Goal: Navigation & Orientation: Find specific page/section

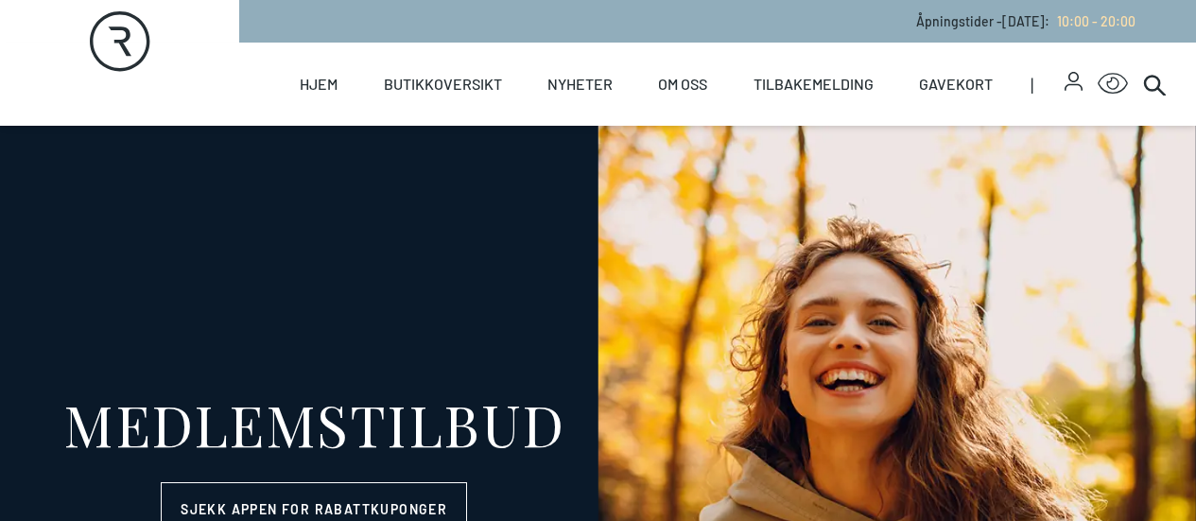
select select "NO"
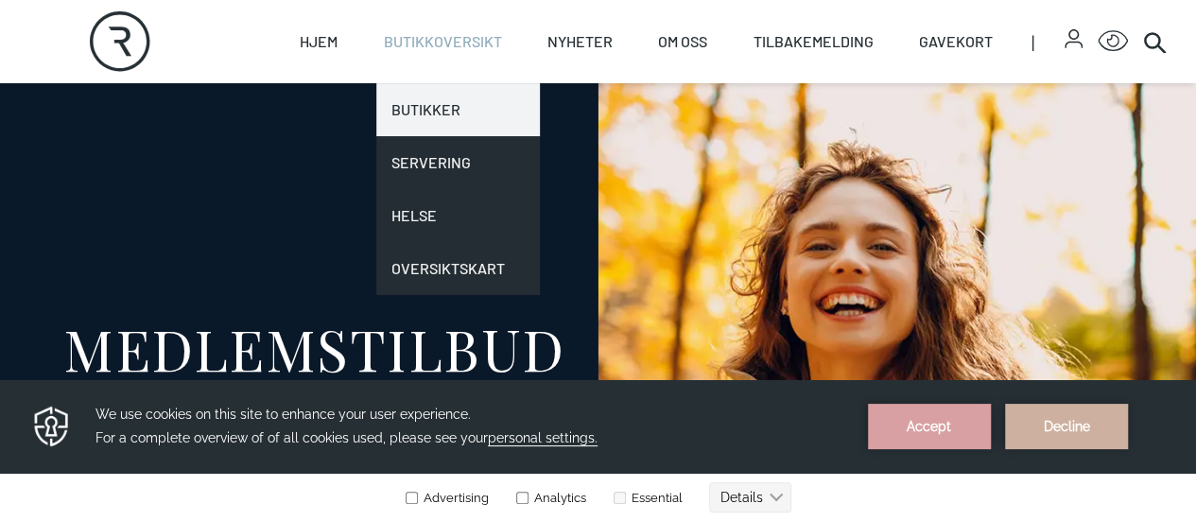
click at [414, 108] on link "Butikker" at bounding box center [458, 109] width 164 height 53
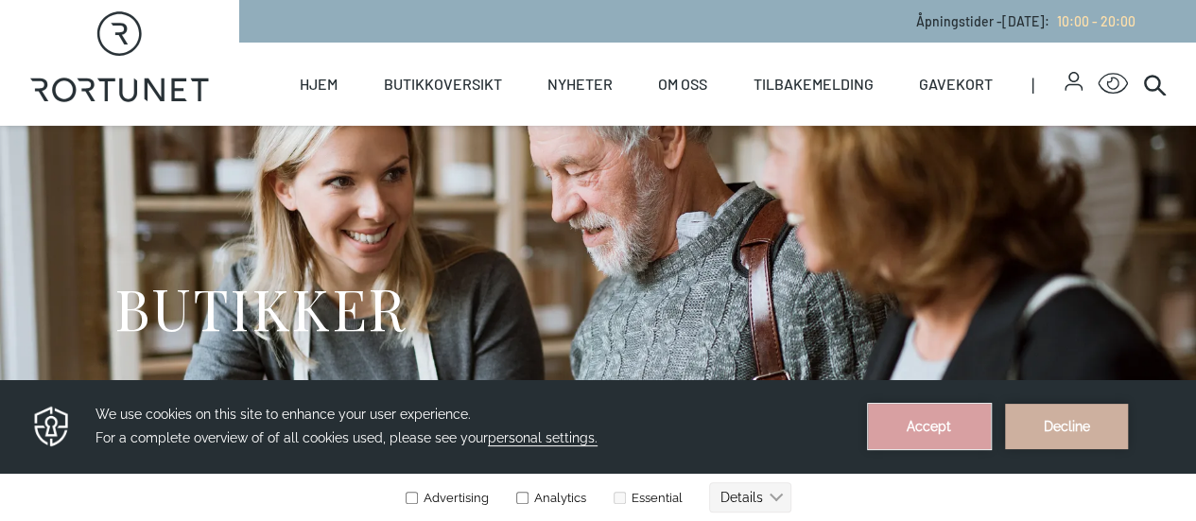
click at [910, 434] on button "Accept" at bounding box center [929, 426] width 123 height 45
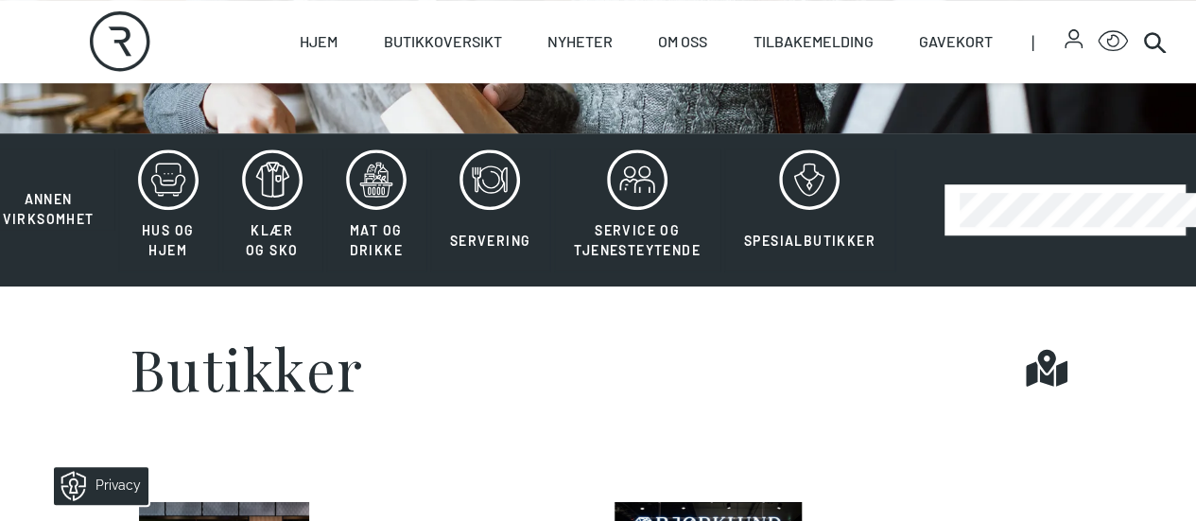
scroll to position [456, 0]
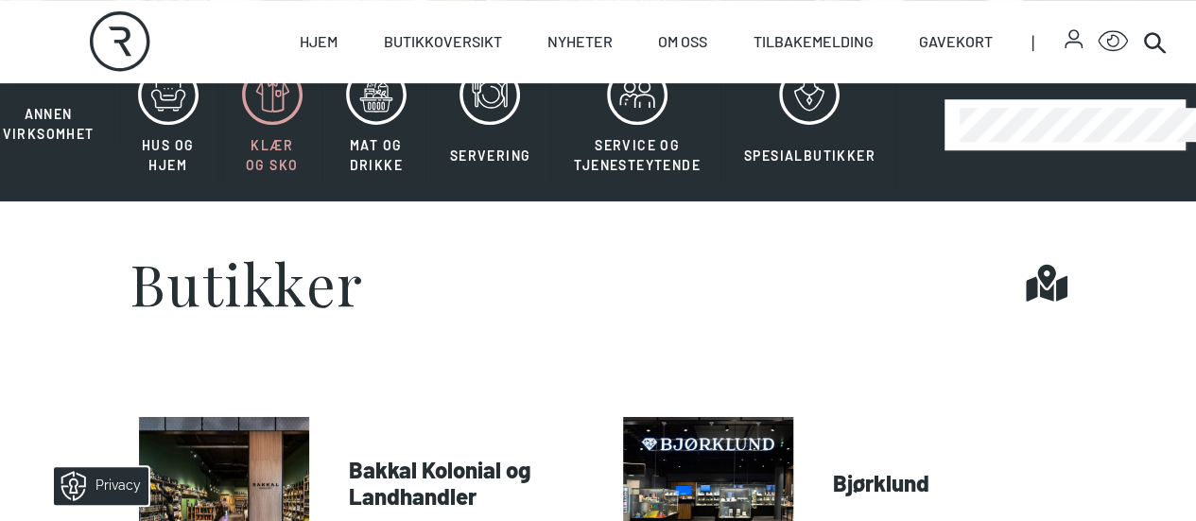
click at [268, 125] on icon at bounding box center [272, 94] width 61 height 61
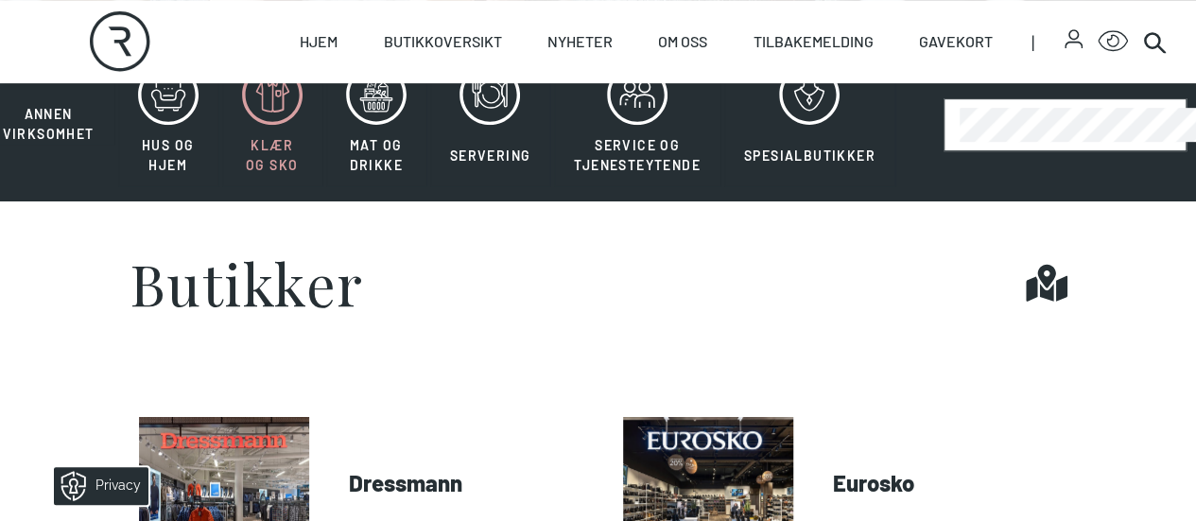
click at [268, 125] on icon at bounding box center [272, 94] width 61 height 61
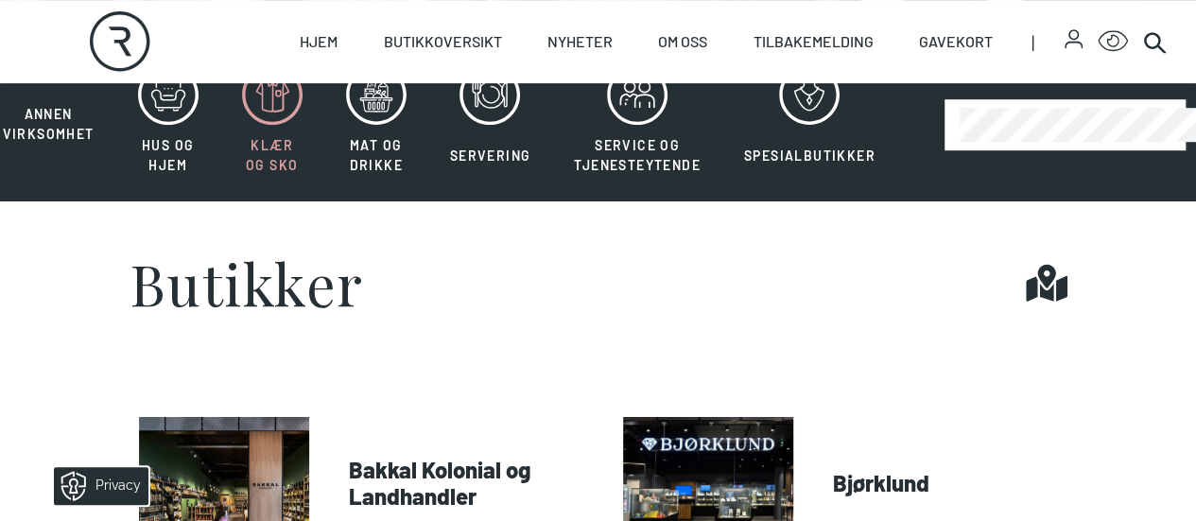
click at [269, 125] on icon at bounding box center [272, 94] width 61 height 61
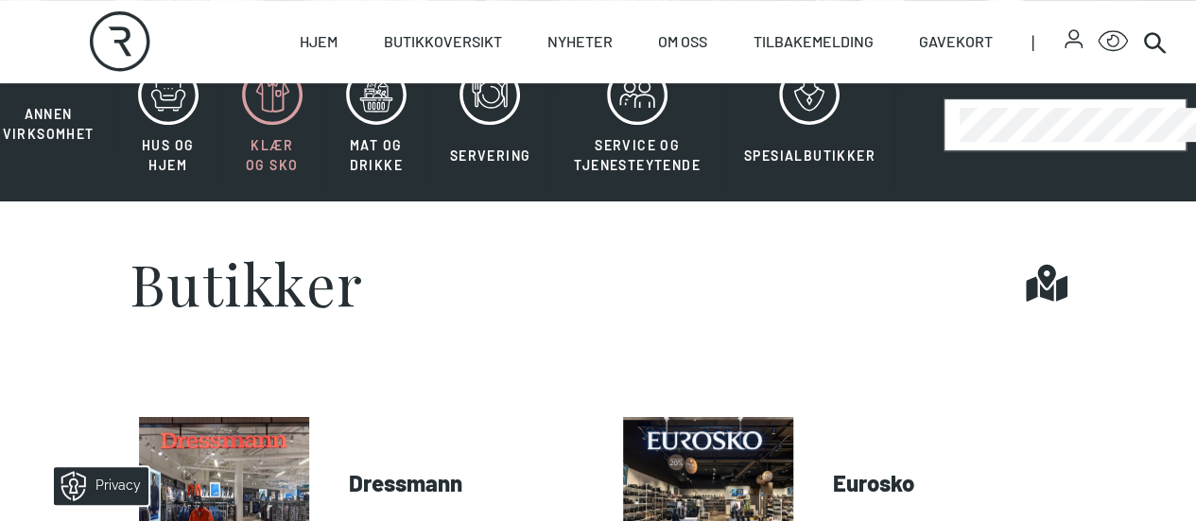
click at [871, 364] on section "Butikker Find it!" at bounding box center [598, 282] width 1196 height 163
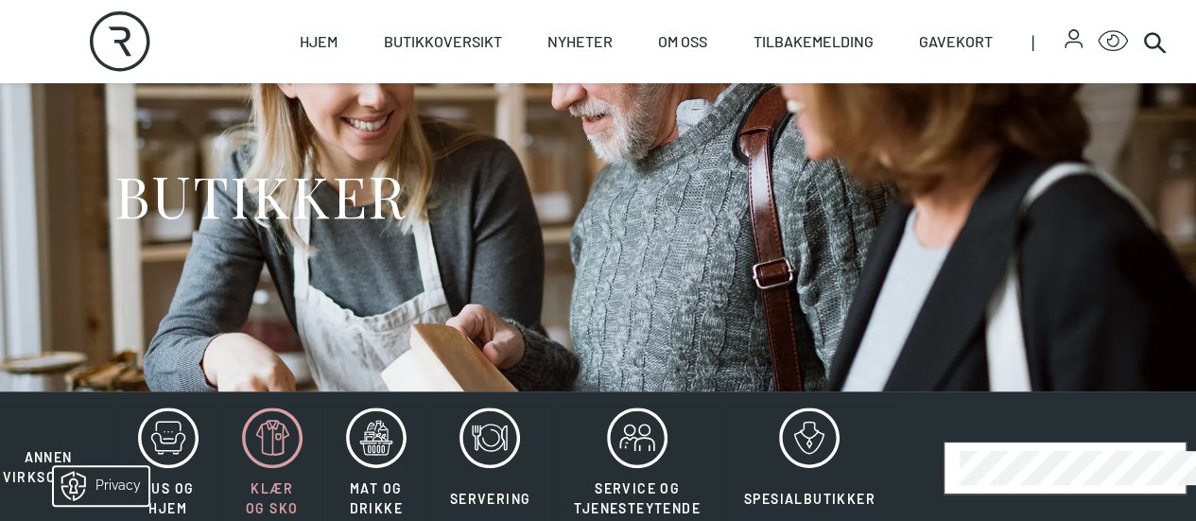
scroll to position [112, 0]
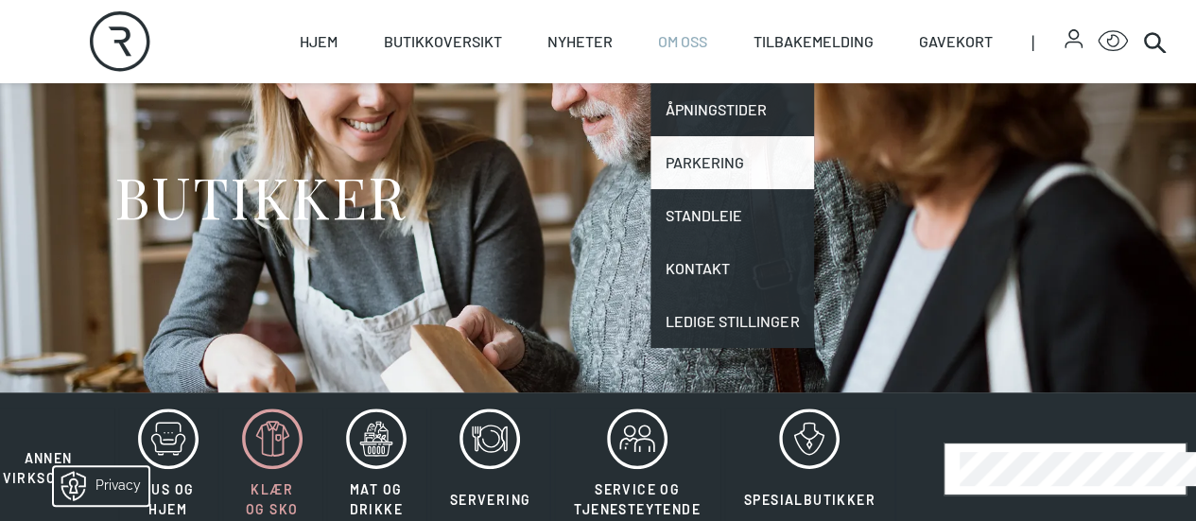
click at [692, 160] on link "Parkering" at bounding box center [733, 162] width 164 height 53
